Goal: Task Accomplishment & Management: Complete application form

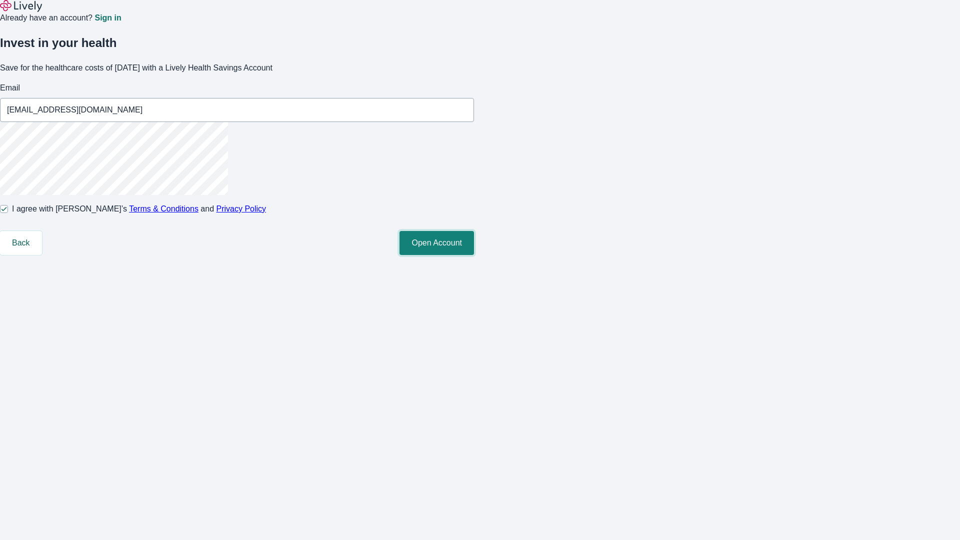
click at [474, 255] on button "Open Account" at bounding box center [436, 243] width 74 height 24
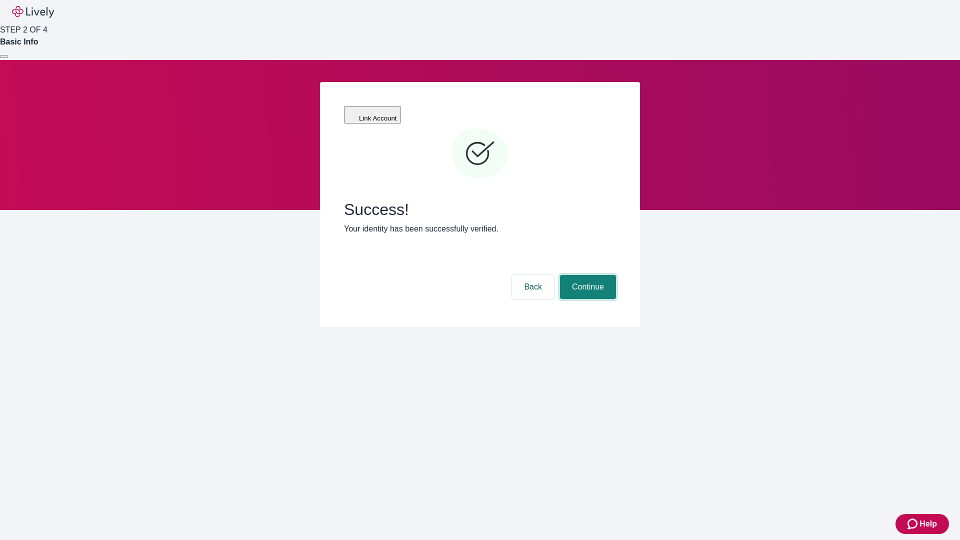
click at [586, 275] on button "Continue" at bounding box center [588, 287] width 56 height 24
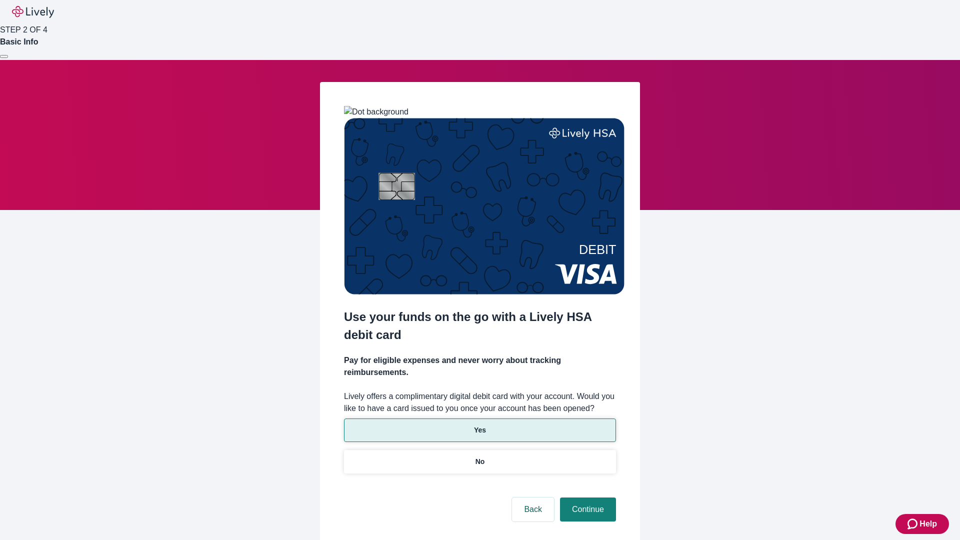
click at [479, 425] on p "Yes" at bounding box center [480, 430] width 12 height 10
click at [586, 497] on button "Continue" at bounding box center [588, 509] width 56 height 24
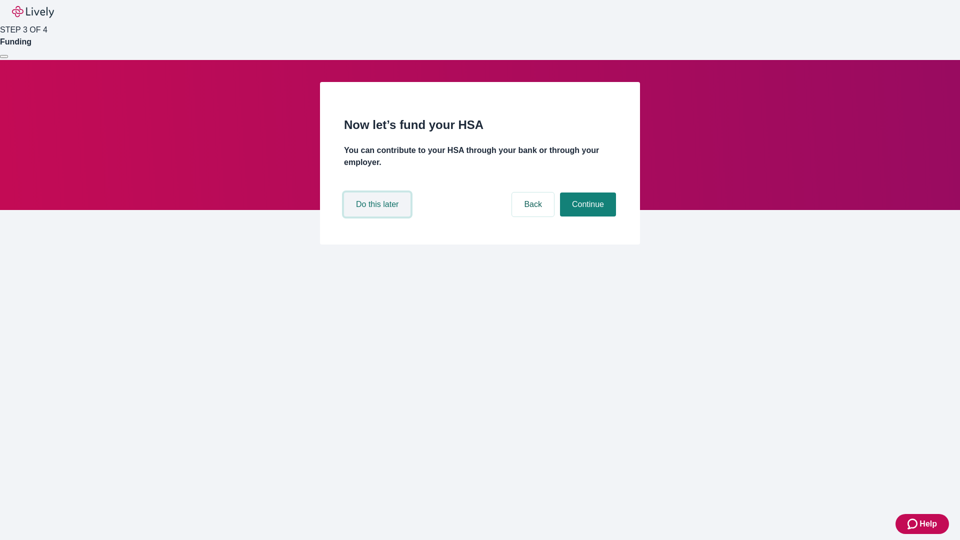
click at [378, 216] on button "Do this later" at bounding box center [377, 204] width 66 height 24
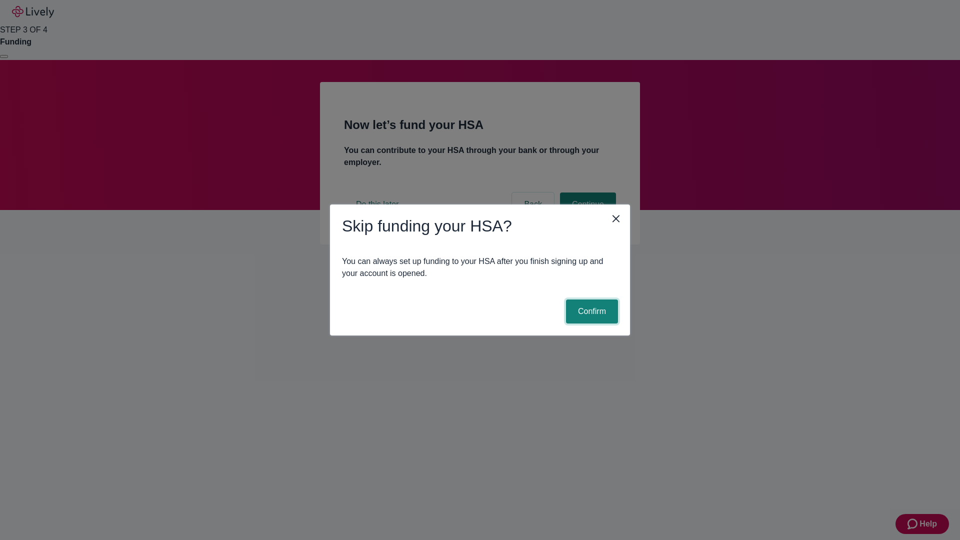
click at [590, 311] on button "Confirm" at bounding box center [592, 311] width 52 height 24
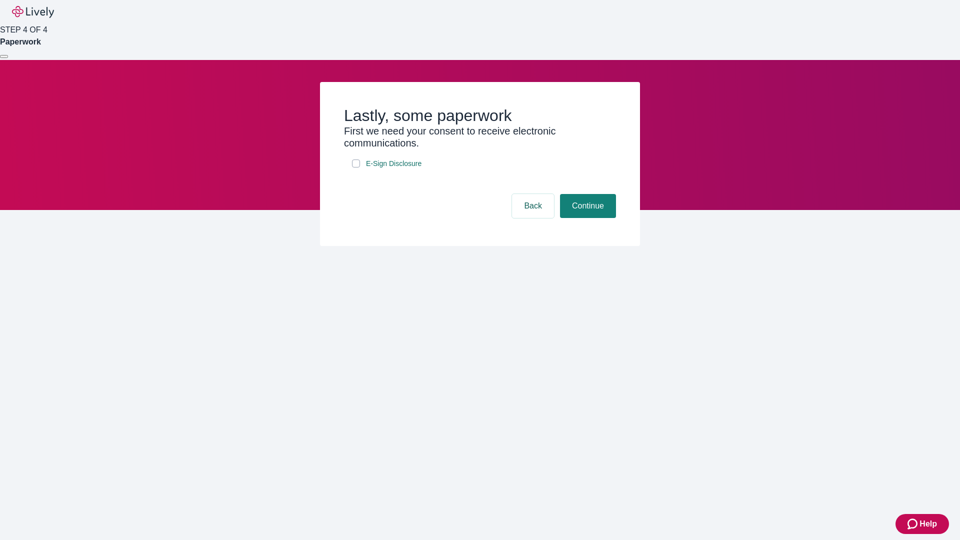
click at [356, 167] on input "E-Sign Disclosure" at bounding box center [356, 163] width 8 height 8
checkbox input "true"
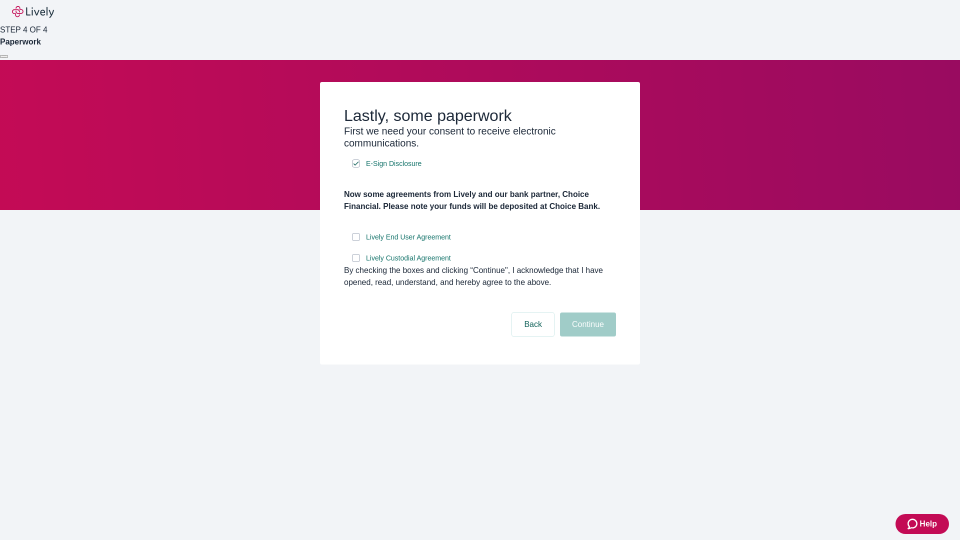
click at [356, 241] on input "Lively End User Agreement" at bounding box center [356, 237] width 8 height 8
checkbox input "true"
click at [356, 262] on input "Lively Custodial Agreement" at bounding box center [356, 258] width 8 height 8
checkbox input "true"
click at [586, 336] on button "Continue" at bounding box center [588, 324] width 56 height 24
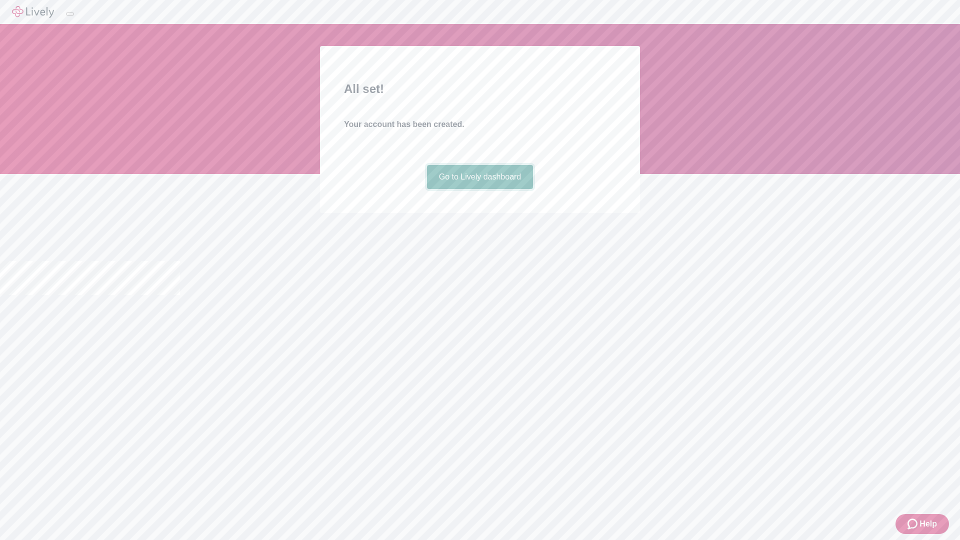
click at [479, 189] on link "Go to Lively dashboard" at bounding box center [480, 177] width 106 height 24
